Goal: Task Accomplishment & Management: Manage account settings

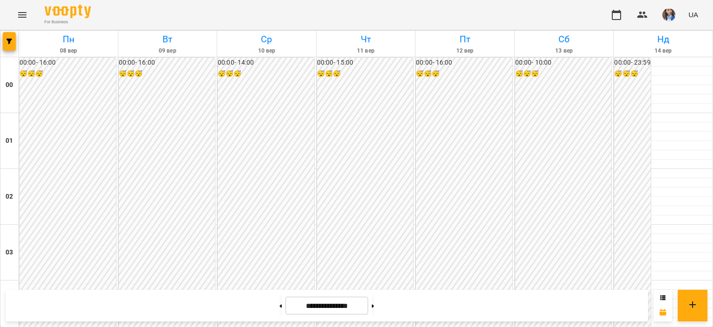
scroll to position [836, 0]
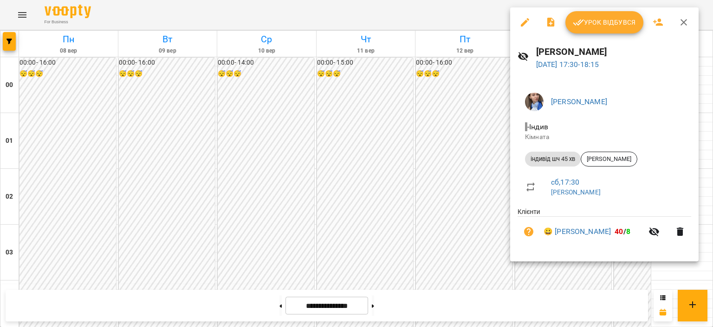
click at [624, 25] on span "Урок відбувся" at bounding box center [604, 22] width 63 height 11
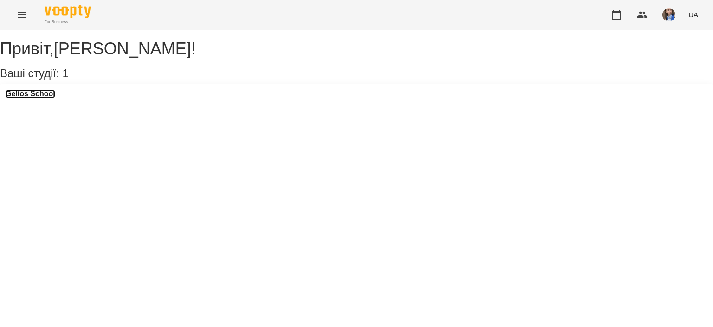
click at [32, 98] on h3 "Gelios School" at bounding box center [31, 94] width 50 height 8
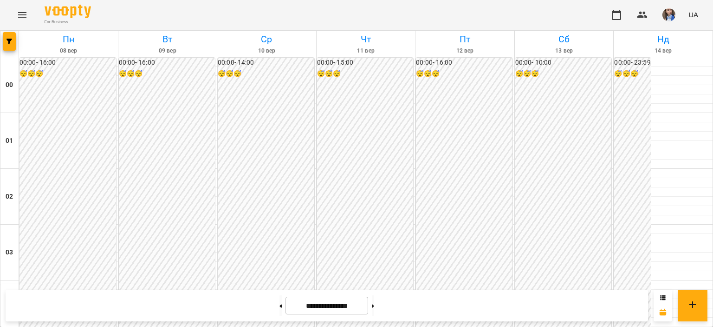
scroll to position [882, 0]
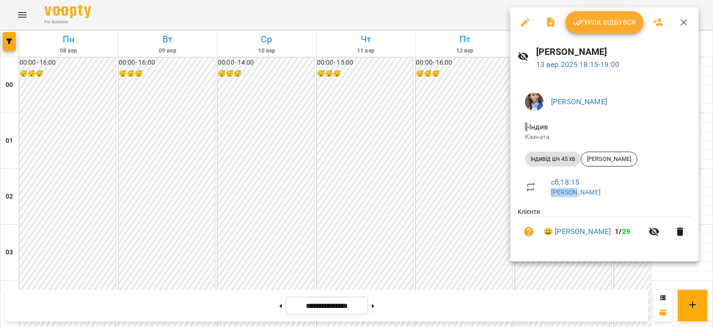
click at [601, 21] on span "Урок відбувся" at bounding box center [604, 22] width 63 height 11
